Goal: Transaction & Acquisition: Purchase product/service

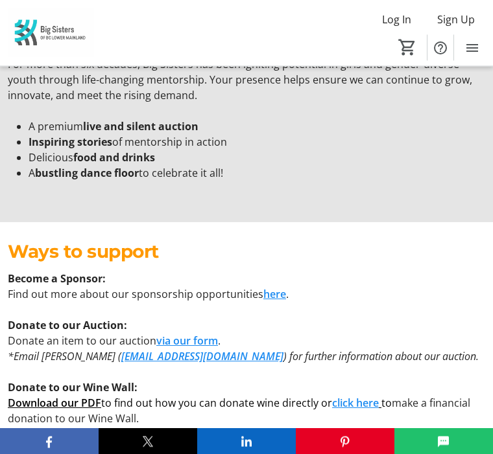
scroll to position [2064, 0]
click at [274, 296] on link "here" at bounding box center [274, 294] width 23 height 14
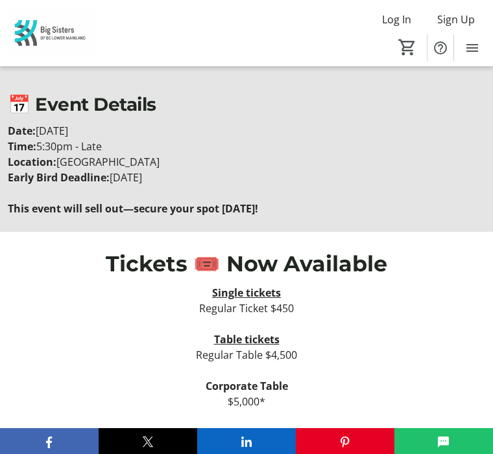
scroll to position [1275, 0]
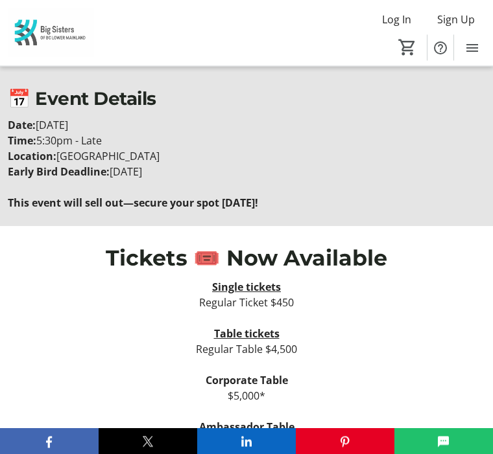
click at [213, 259] on span "Tickets 🎟️ Now Available" at bounding box center [246, 259] width 281 height 26
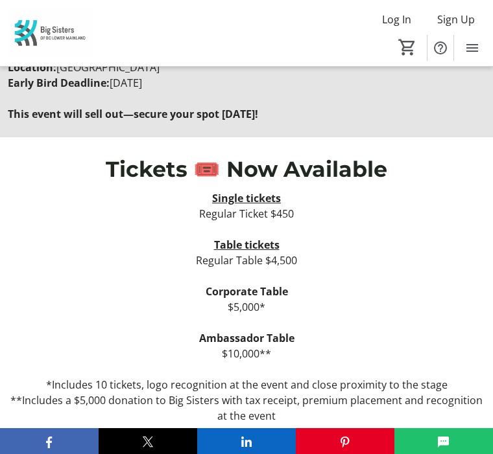
scroll to position [1369, 0]
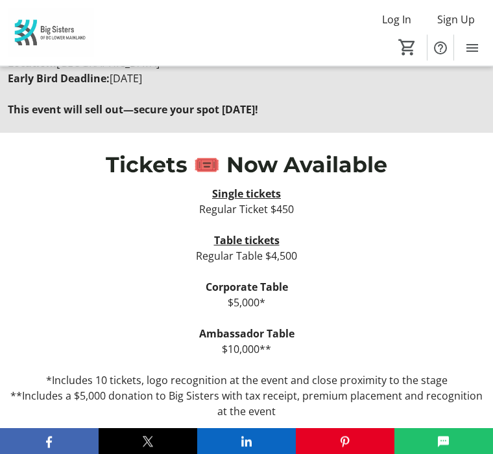
click at [261, 338] on strong "Ambassador Table" at bounding box center [246, 334] width 95 height 14
click at [260, 344] on p "$10,000**" at bounding box center [246, 350] width 477 height 16
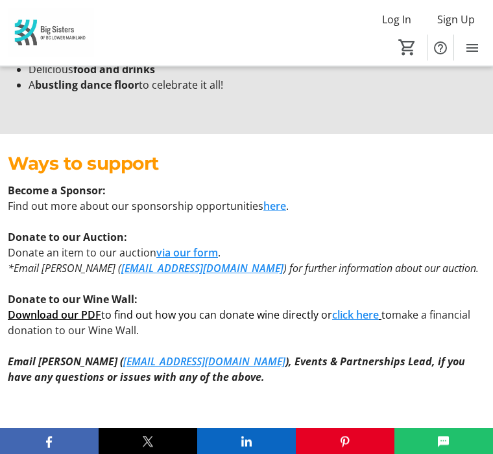
scroll to position [2154, 0]
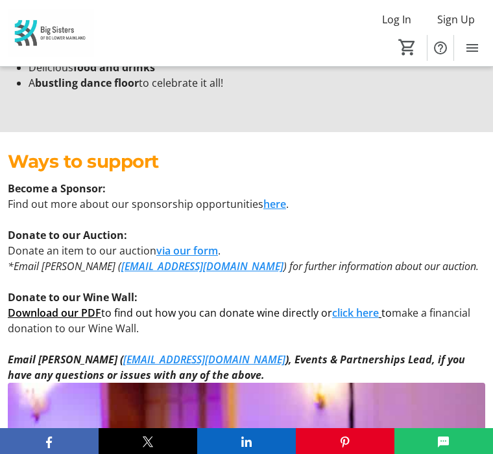
click at [123, 365] on link "[EMAIL_ADDRESS][DOMAIN_NAME]" at bounding box center [204, 360] width 162 height 14
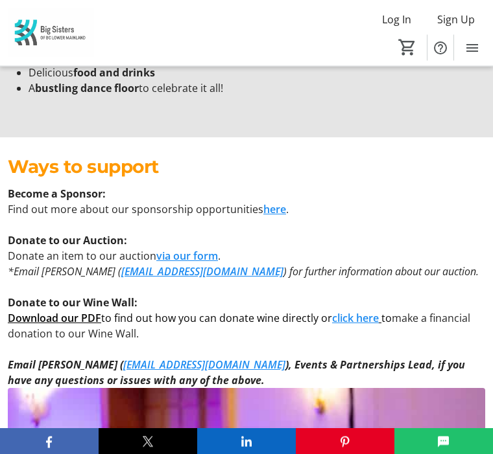
scroll to position [2149, 0]
click at [136, 370] on link "[EMAIL_ADDRESS][DOMAIN_NAME]" at bounding box center [204, 365] width 162 height 14
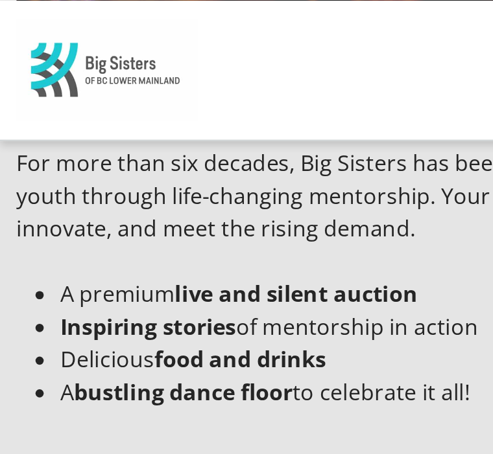
scroll to position [2050, 0]
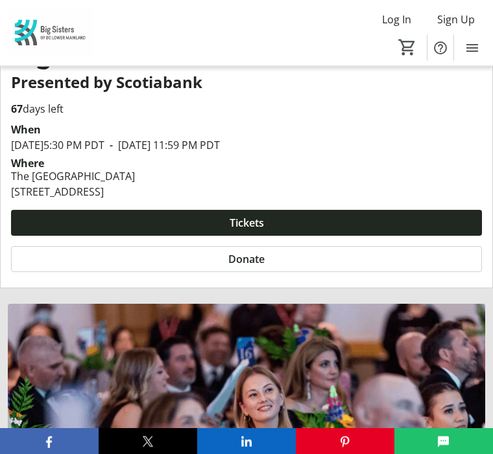
scroll to position [316, 0]
click at [177, 222] on span at bounding box center [246, 222] width 471 height 31
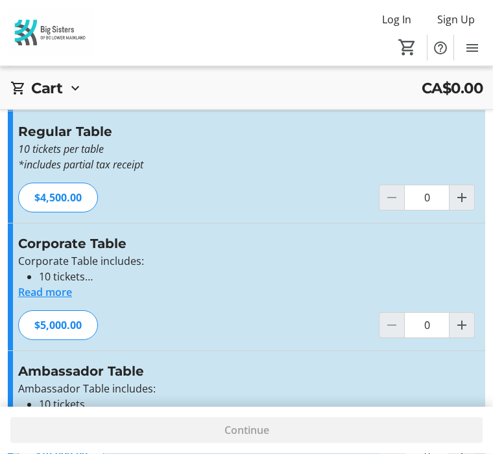
scroll to position [203, 0]
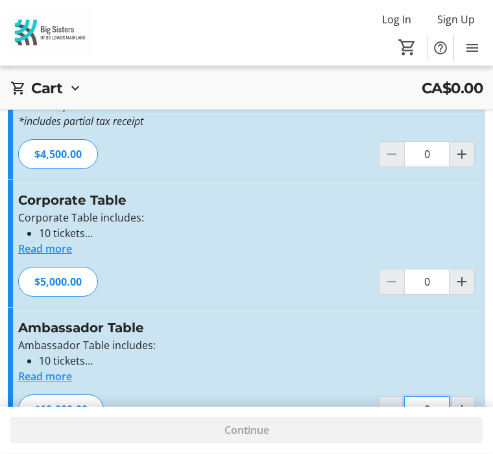
click at [426, 408] on input "0" at bounding box center [426, 410] width 45 height 26
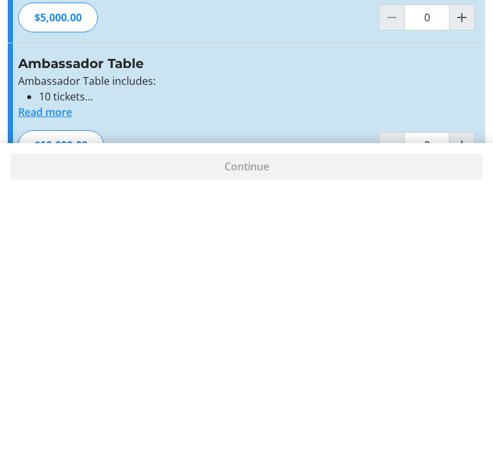
click at [453, 397] on span "Increment by one" at bounding box center [461, 409] width 25 height 25
type input "1"
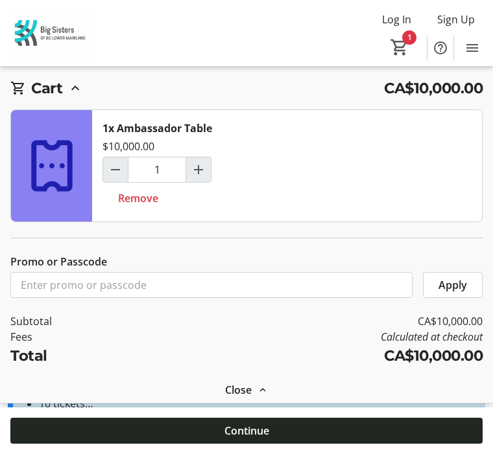
scroll to position [203, 0]
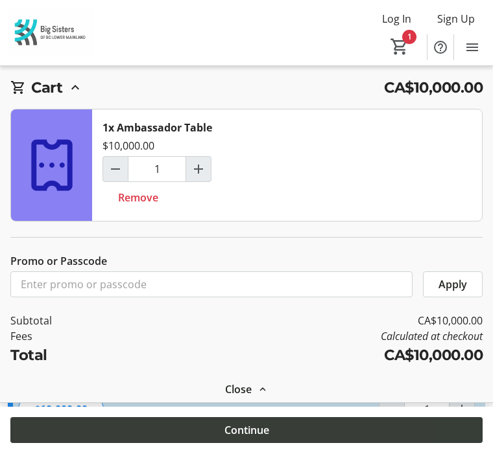
click at [130, 447] on span at bounding box center [246, 431] width 472 height 31
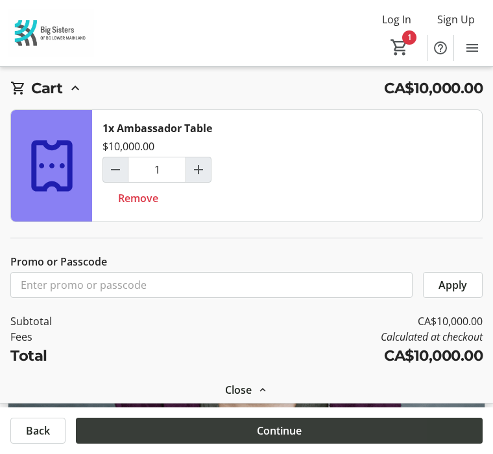
click at [125, 447] on span at bounding box center [279, 431] width 406 height 31
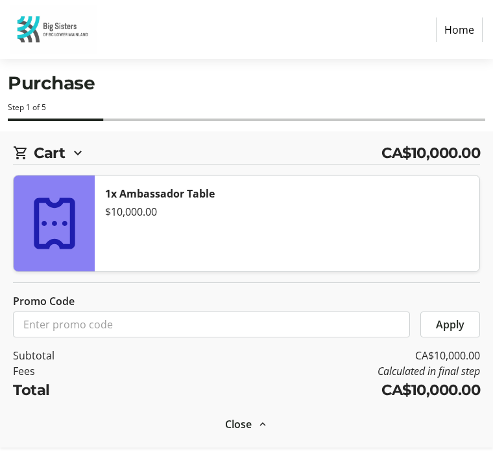
select select "CA"
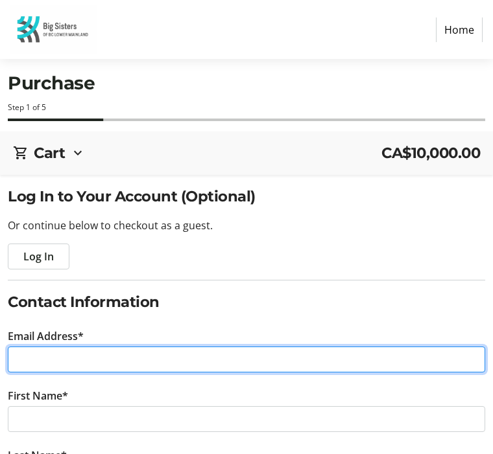
click at [27, 363] on input "Email Address*" at bounding box center [246, 360] width 477 height 26
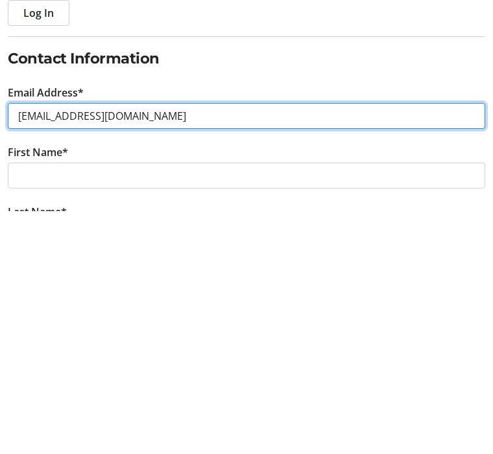
type input "[EMAIL_ADDRESS][DOMAIN_NAME]"
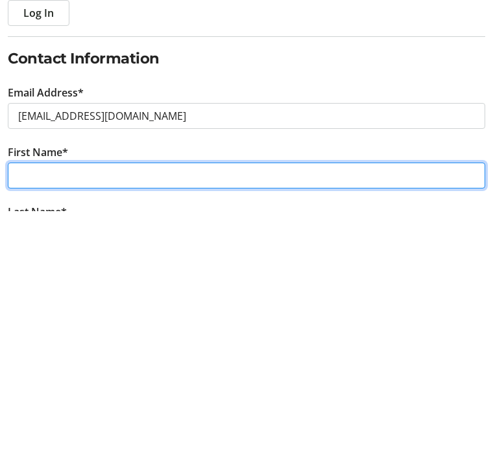
click at [21, 406] on input "First Name*" at bounding box center [246, 419] width 477 height 26
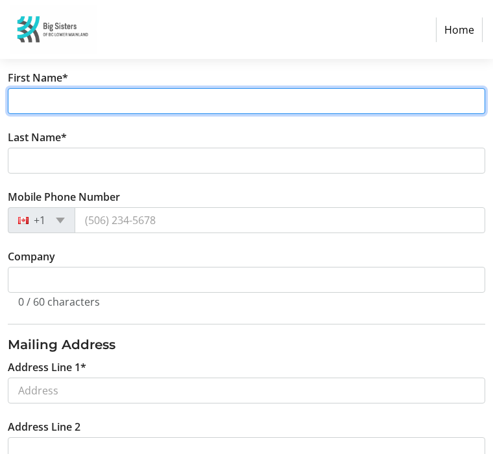
scroll to position [318, 0]
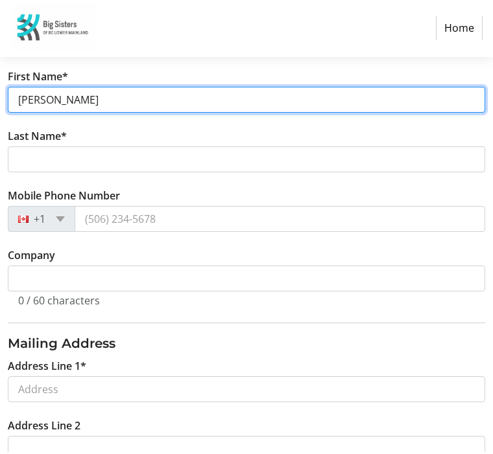
type input "[PERSON_NAME]"
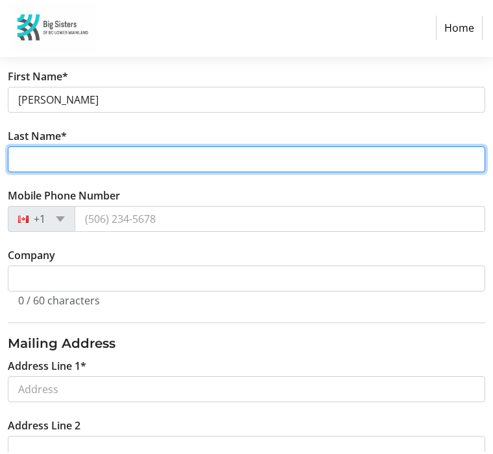
click at [31, 152] on input "Last Name*" at bounding box center [246, 161] width 477 height 26
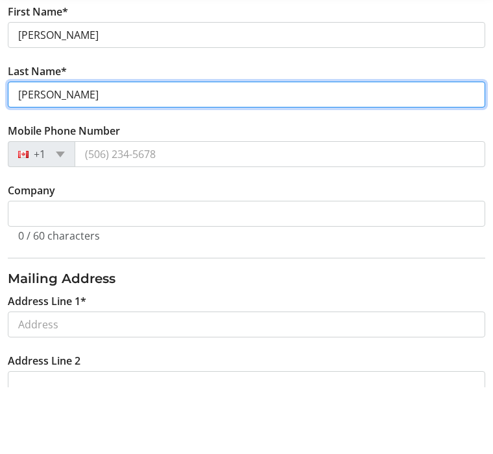
type input "[PERSON_NAME]"
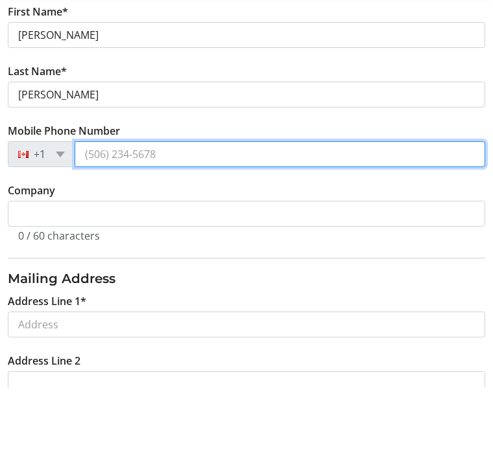
click at [92, 208] on input "Mobile Phone Number" at bounding box center [280, 221] width 410 height 26
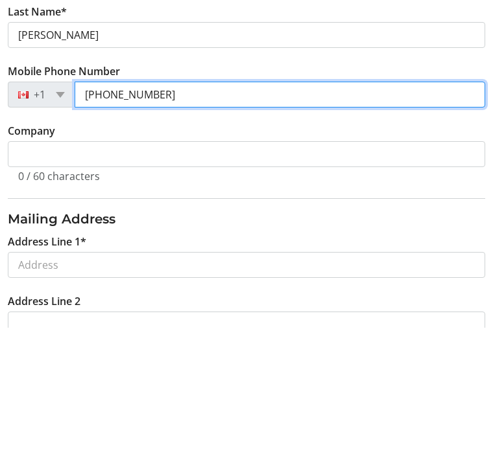
type input "[PHONE_NUMBER]"
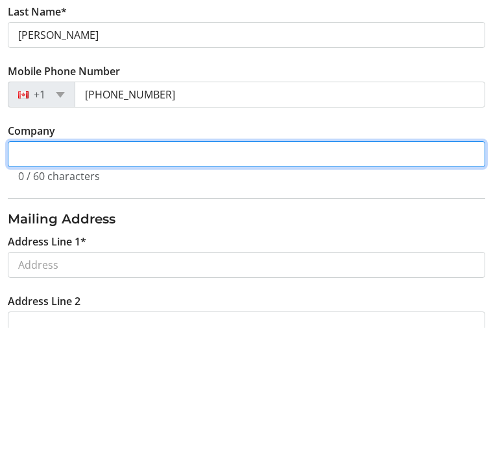
click at [28, 268] on input "Company" at bounding box center [246, 281] width 477 height 26
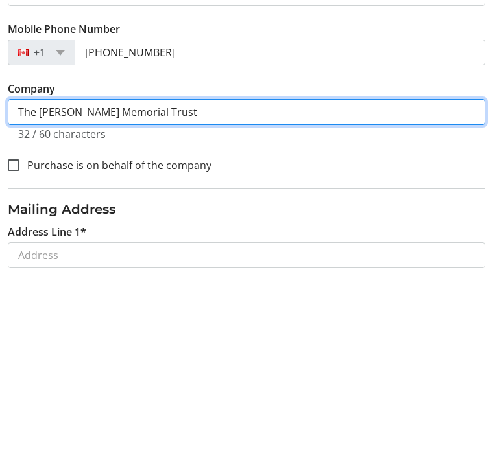
type input "The [PERSON_NAME] Memorial Trust"
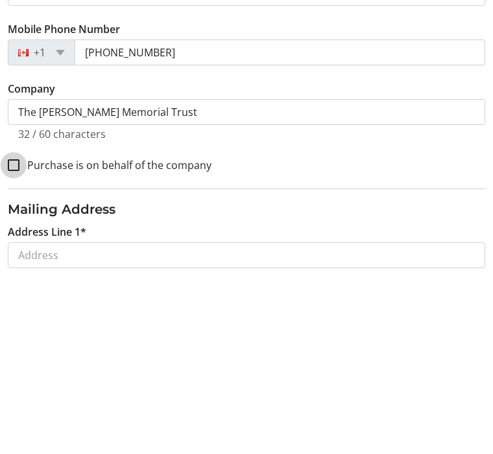
click at [12, 328] on input "Purchase is on behalf of the company" at bounding box center [14, 334] width 12 height 12
checkbox input "true"
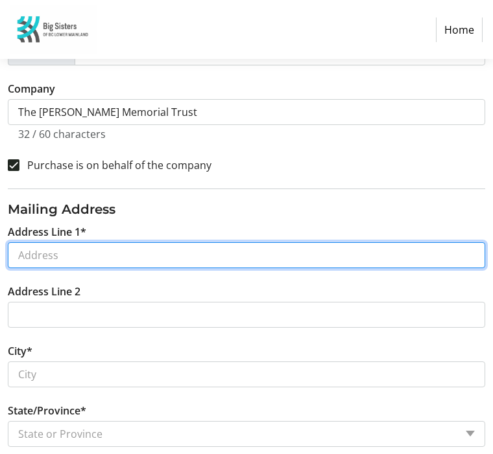
click at [36, 263] on input "Address Line 1*" at bounding box center [246, 255] width 477 height 26
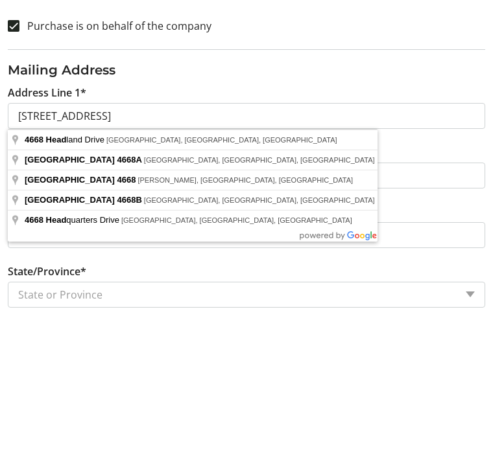
type input "[STREET_ADDRESS]"
type input "[GEOGRAPHIC_DATA]"
select select "BC"
type input "V7W 3J3"
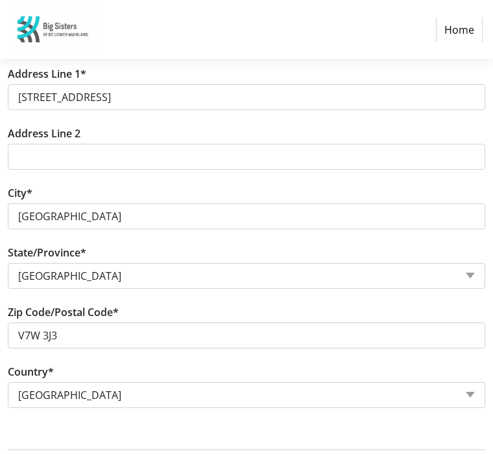
scroll to position [644, 0]
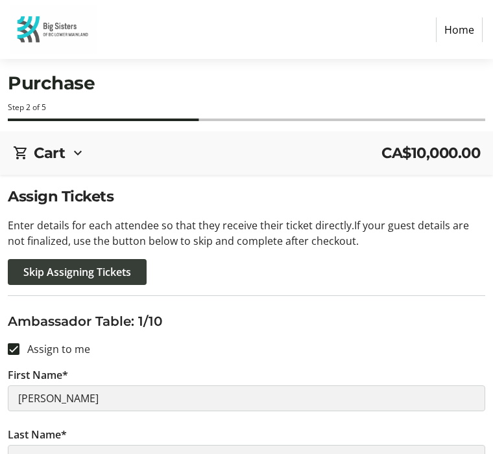
click at [54, 273] on span "Skip Assigning Tickets" at bounding box center [77, 272] width 108 height 16
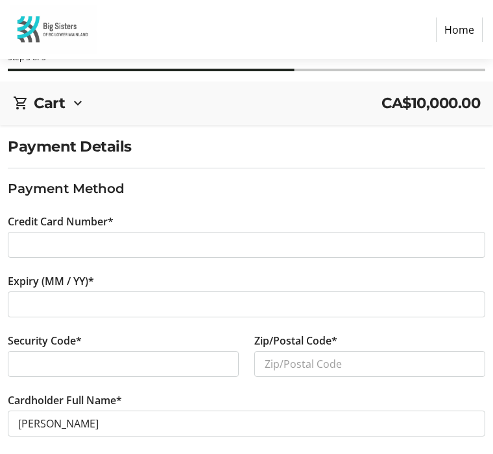
scroll to position [62, 0]
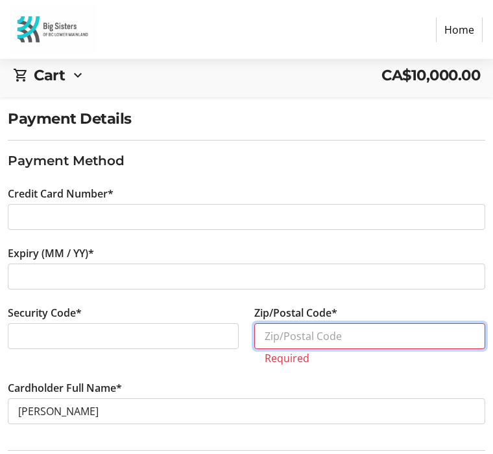
scroll to position [78, 0]
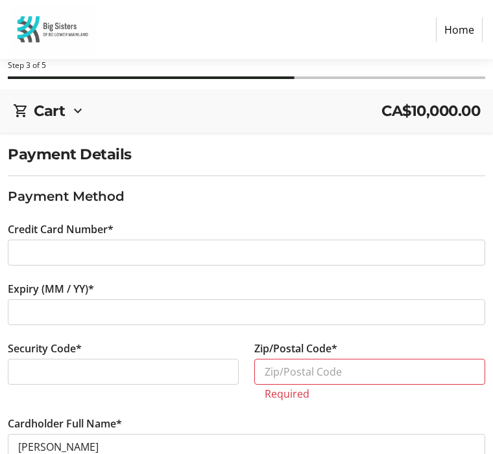
scroll to position [0, 0]
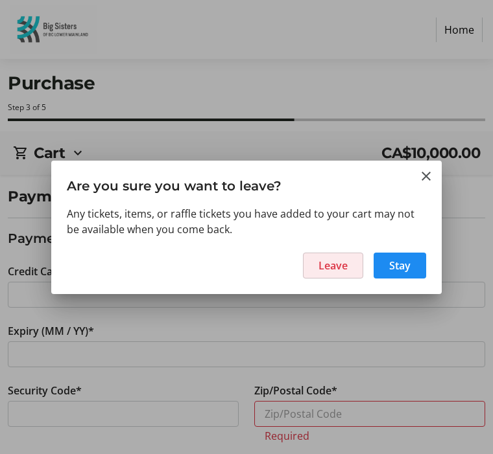
click at [336, 264] on span "Leave" at bounding box center [332, 266] width 29 height 16
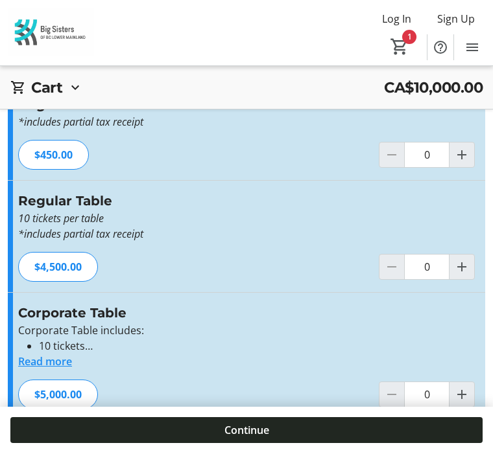
scroll to position [91, 0]
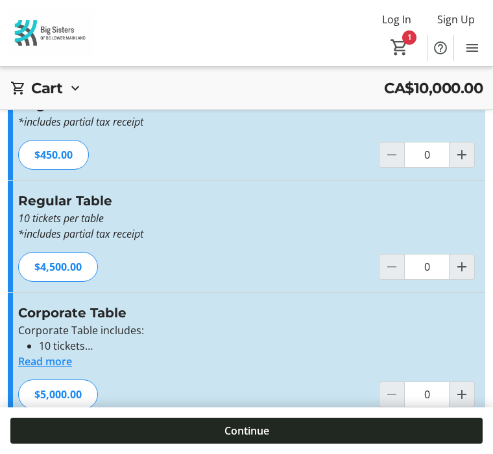
type input "1"
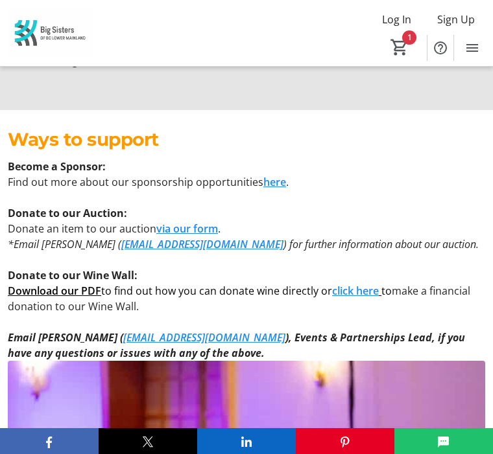
scroll to position [2177, 0]
